Goal: Task Accomplishment & Management: Complete application form

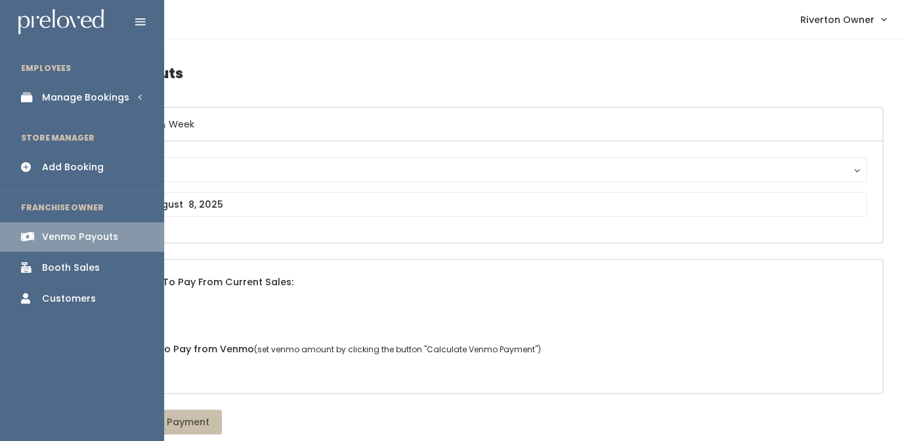
click at [64, 103] on div "Manage Bookings" at bounding box center [85, 98] width 87 height 14
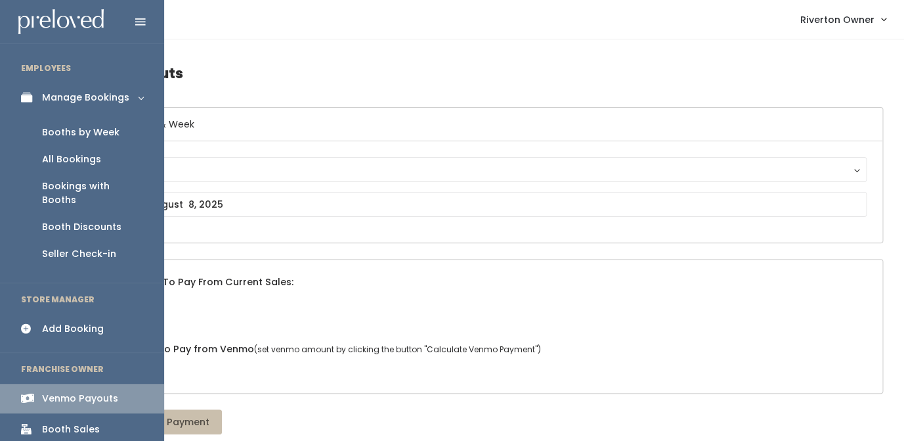
click at [69, 137] on div "Booths by Week" at bounding box center [81, 132] width 78 height 14
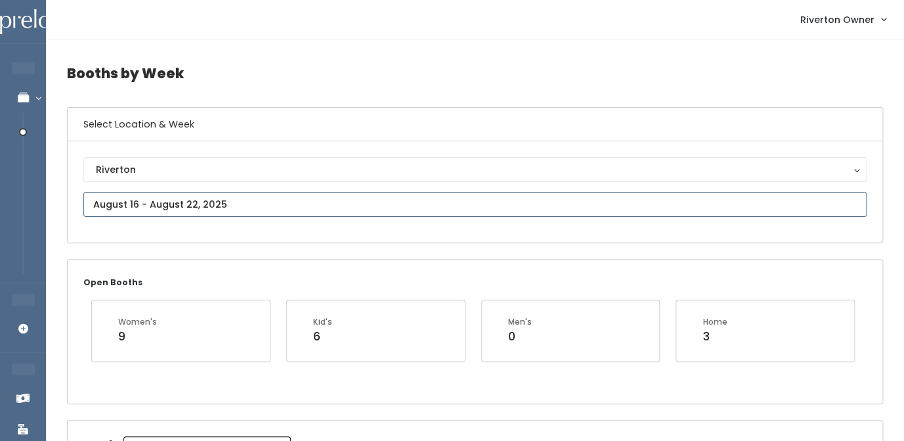
click at [244, 199] on input "text" at bounding box center [475, 204] width 784 height 25
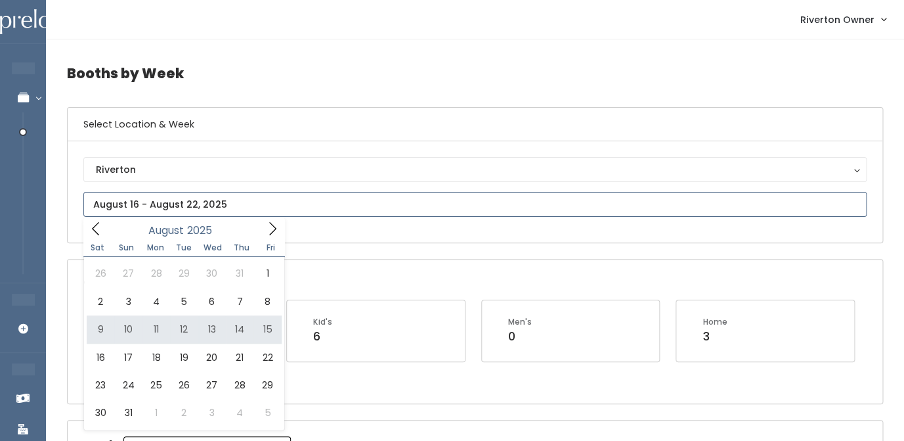
type input "August 9 to August 15"
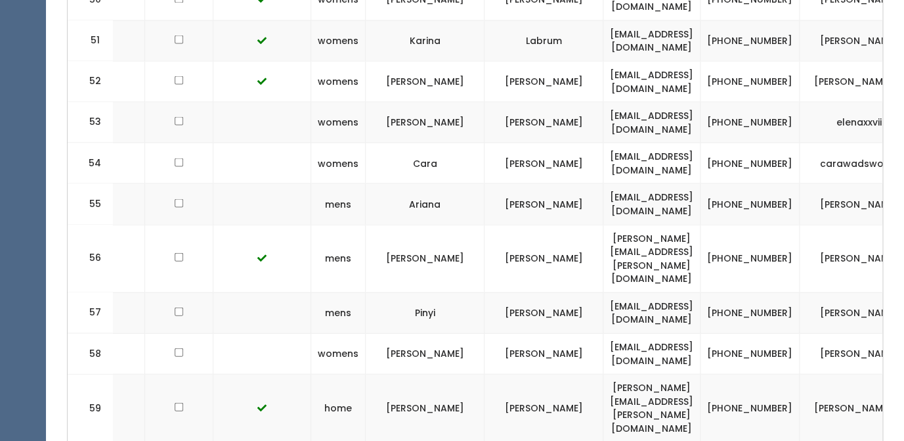
scroll to position [2780, 0]
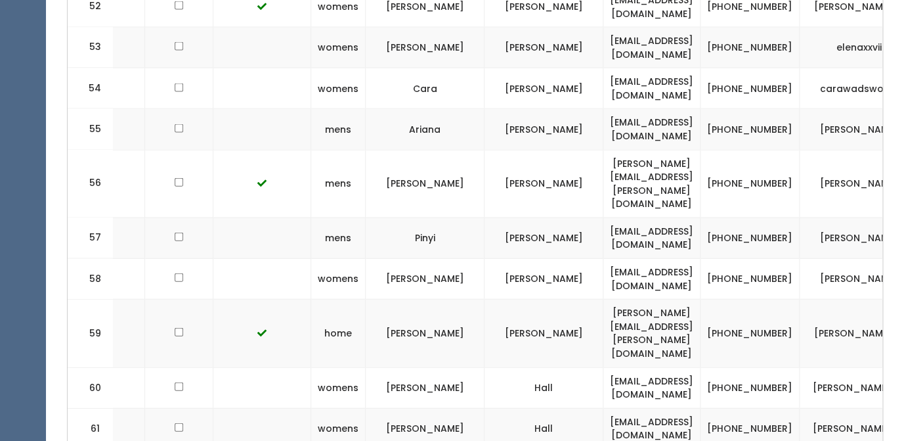
drag, startPoint x: 87, startPoint y: 129, endPoint x: 814, endPoint y: 345, distance: 758.5
click at [234, 367] on td at bounding box center [262, 387] width 98 height 41
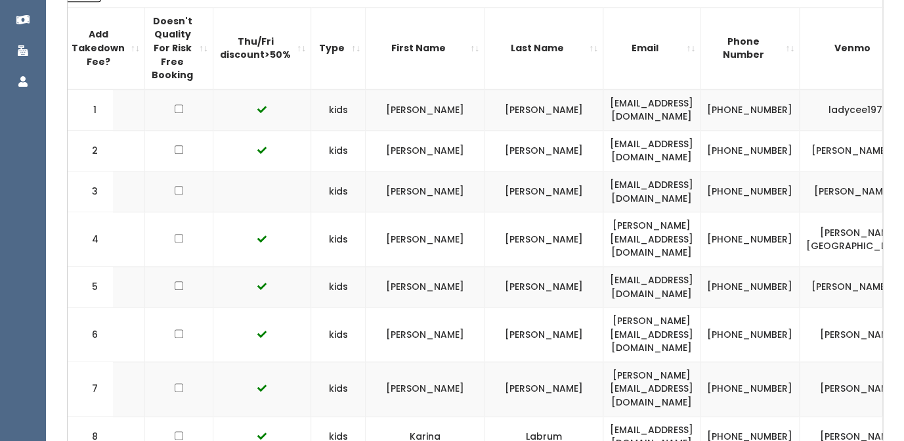
scroll to position [0, 0]
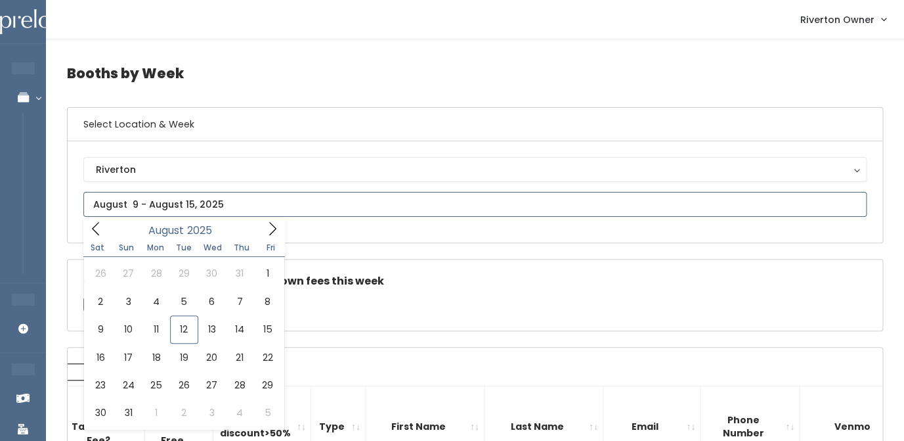
click at [170, 213] on input "text" at bounding box center [475, 204] width 784 height 25
click at [273, 229] on icon at bounding box center [272, 228] width 14 height 14
click at [98, 229] on icon at bounding box center [96, 228] width 14 height 14
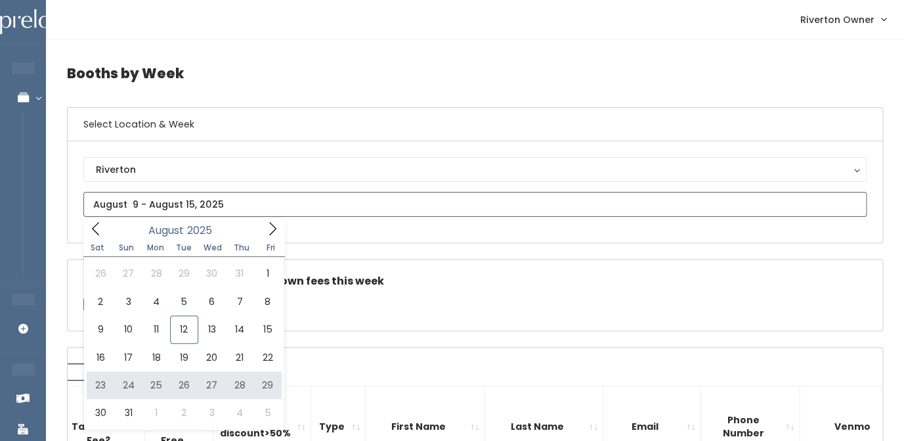
type input "August 23 to August 29"
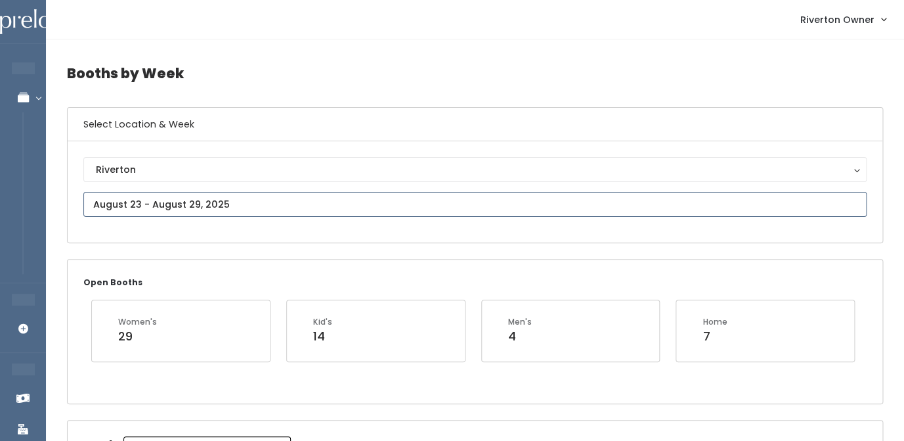
click at [156, 213] on input "text" at bounding box center [475, 204] width 784 height 25
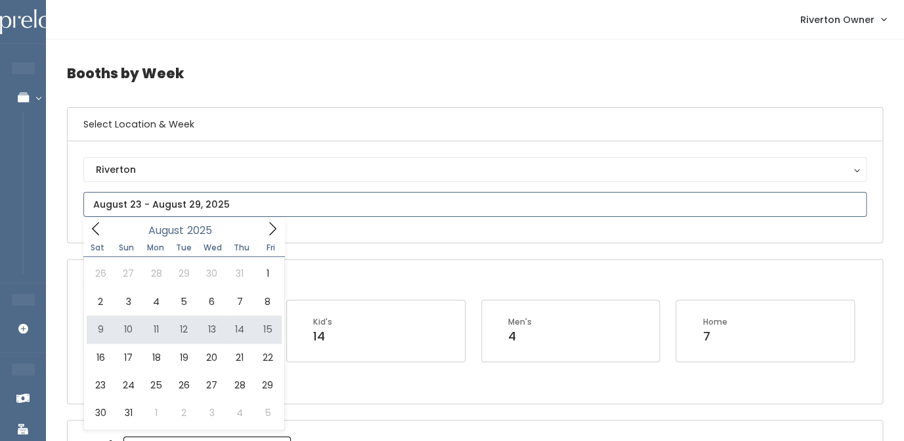
type input "[DATE] to [DATE]"
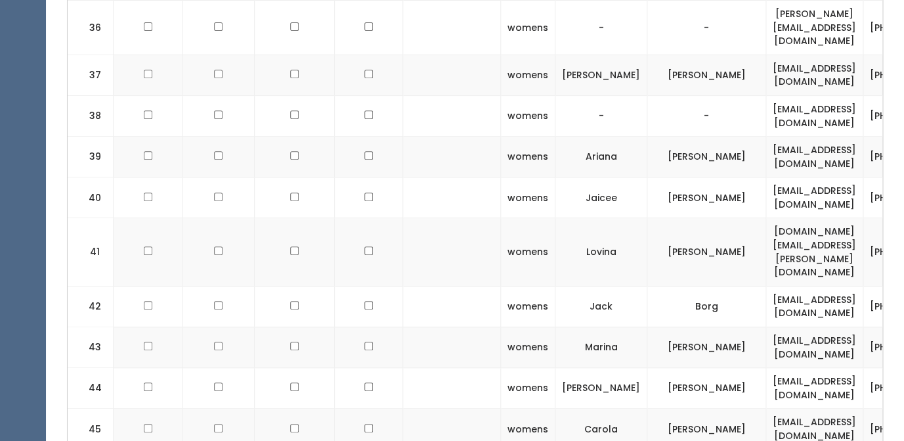
scroll to position [1993, 0]
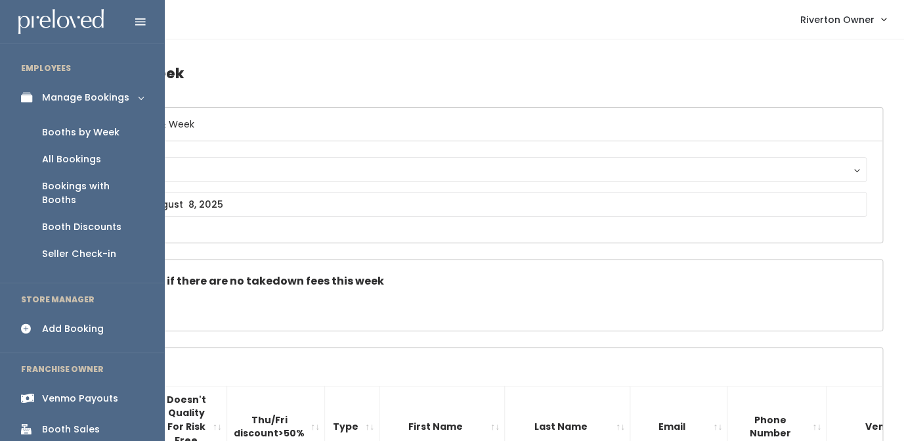
click at [62, 322] on div "Add Booking" at bounding box center [73, 329] width 62 height 14
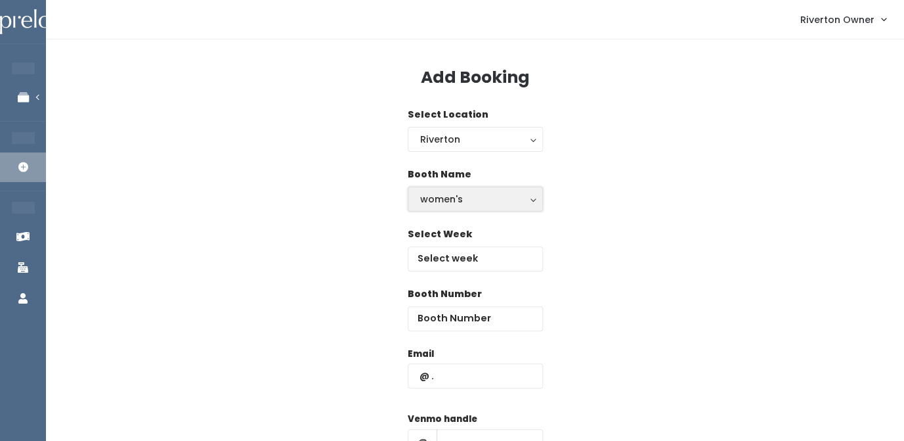
click at [443, 208] on button "women's" at bounding box center [475, 199] width 135 height 25
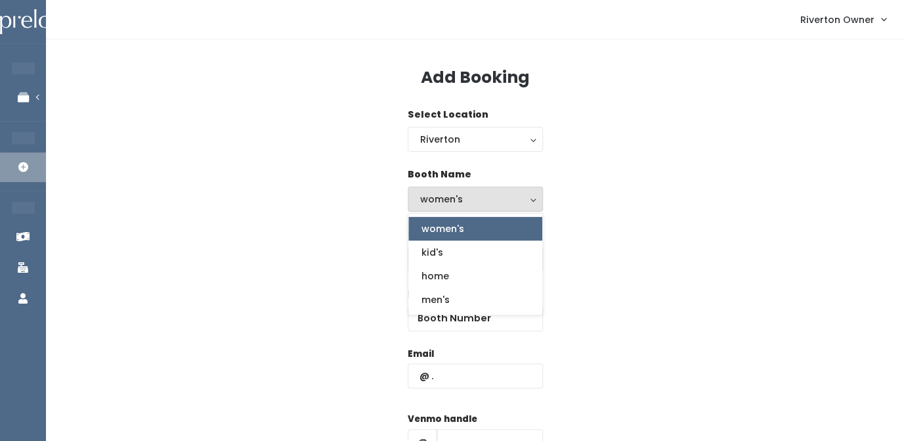
click at [443, 208] on button "women's" at bounding box center [475, 199] width 135 height 25
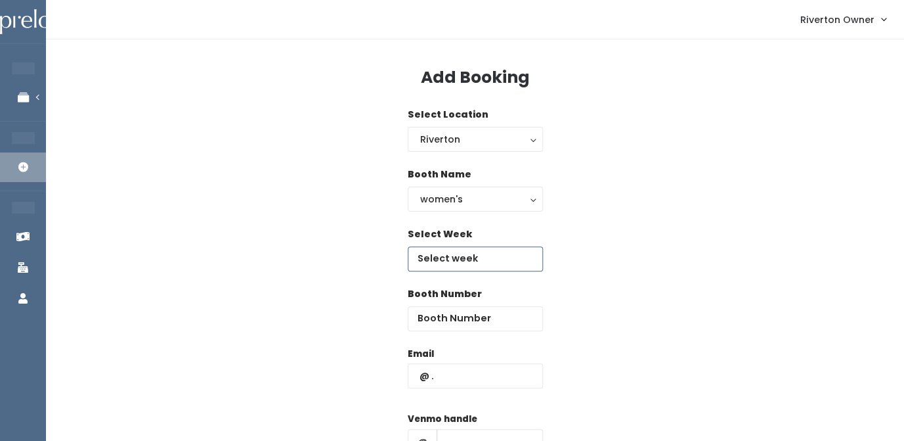
click at [445, 254] on input "text" at bounding box center [475, 258] width 135 height 25
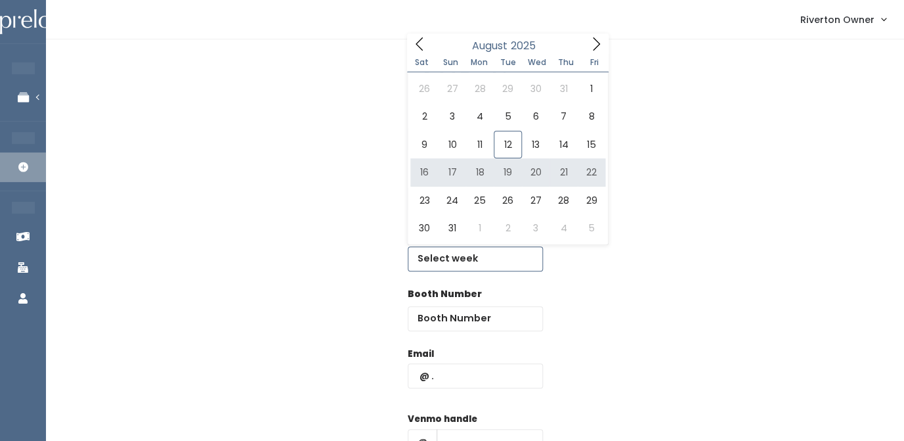
type input "[DATE] to [DATE]"
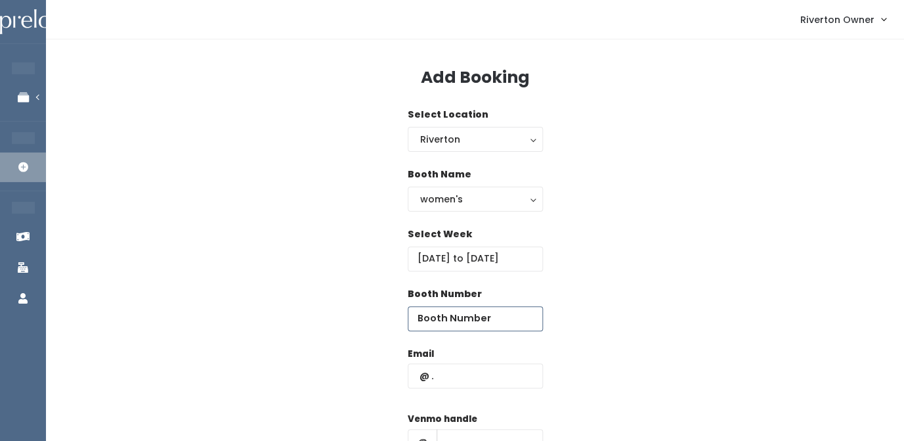
click at [418, 318] on input "number" at bounding box center [475, 318] width 135 height 25
type input "46"
click at [437, 379] on input "text" at bounding box center [475, 375] width 135 height 25
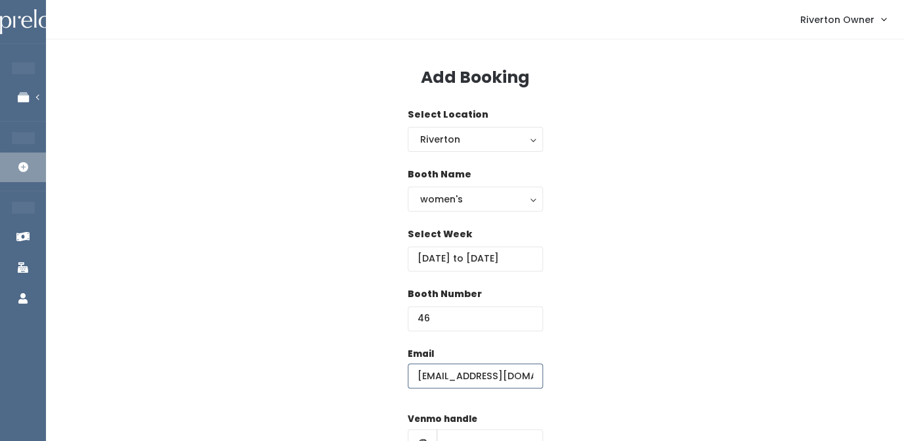
type input "[EMAIL_ADDRESS][DOMAIN_NAME]"
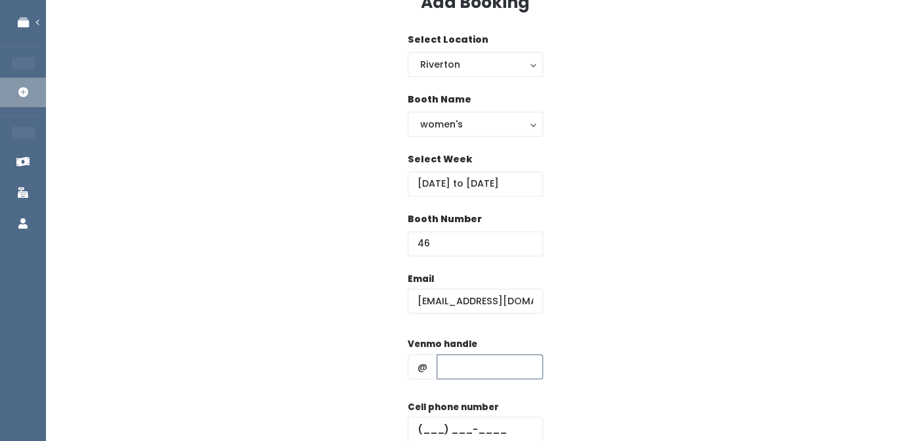
scroll to position [101, 0]
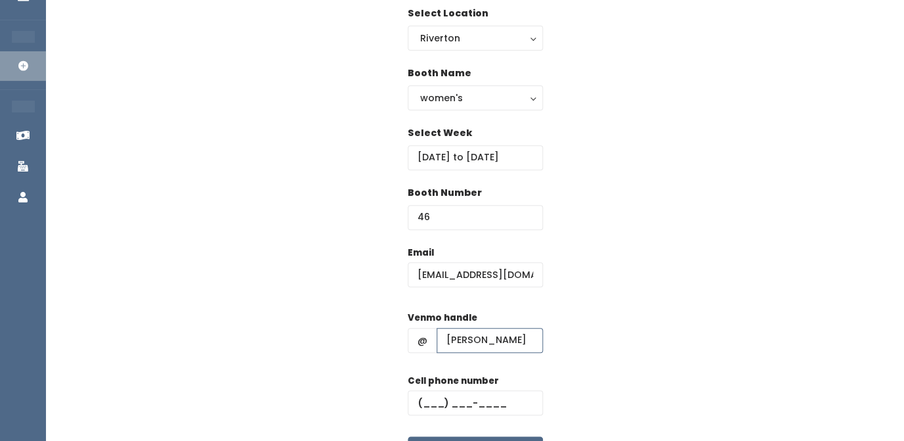
type input "[PERSON_NAME]"
click at [439, 400] on input "text" at bounding box center [475, 402] width 135 height 25
type input "[PHONE_NUMBER]"
click at [637, 286] on div "Email [EMAIL_ADDRESS][DOMAIN_NAME] Venmo handle @ [PERSON_NAME] Cell phone numb…" at bounding box center [475, 362] width 816 height 232
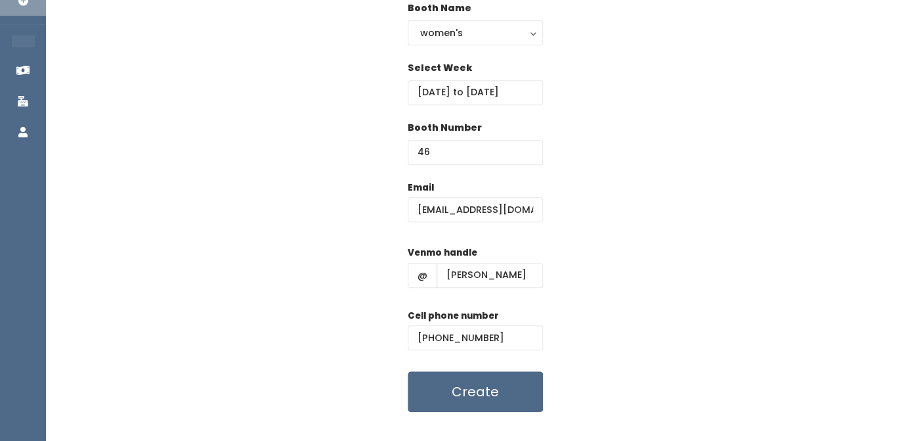
scroll to position [189, 0]
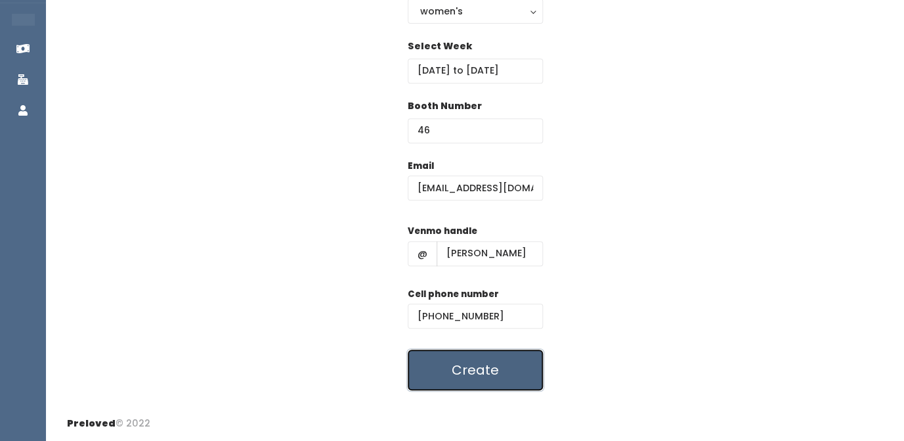
click at [487, 376] on button "Create" at bounding box center [475, 369] width 135 height 41
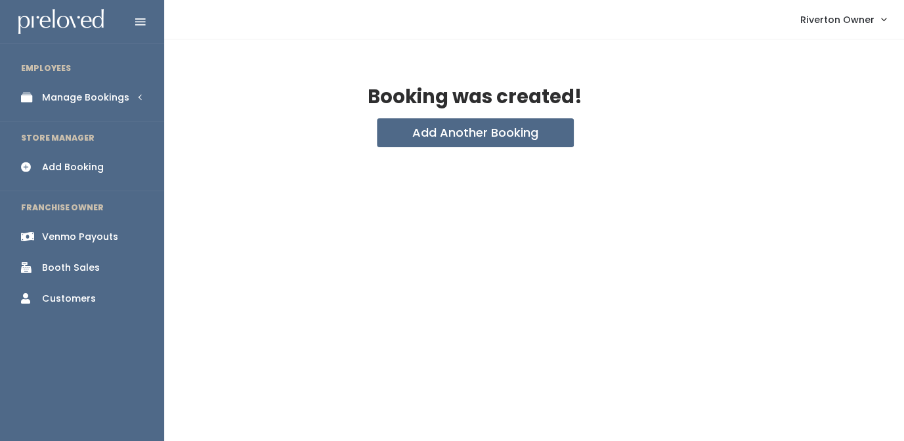
click at [66, 95] on div "Manage Bookings" at bounding box center [85, 98] width 87 height 14
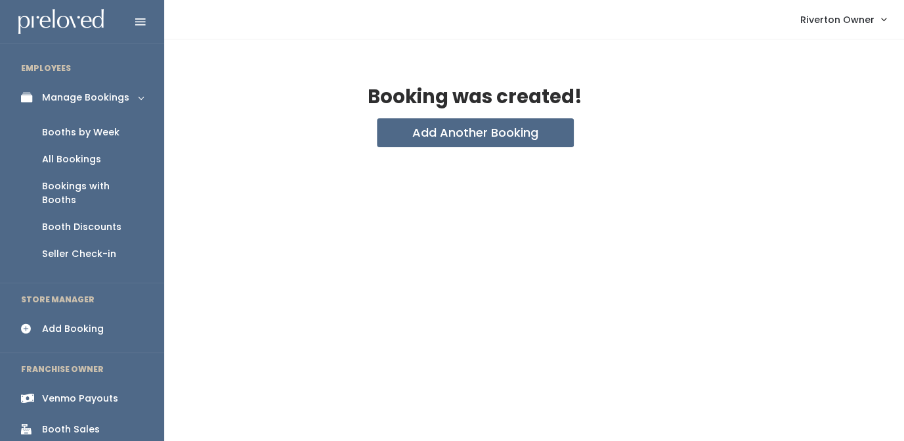
click at [75, 139] on div "Booths by Week" at bounding box center [81, 132] width 78 height 14
